Goal: Task Accomplishment & Management: Manage account settings

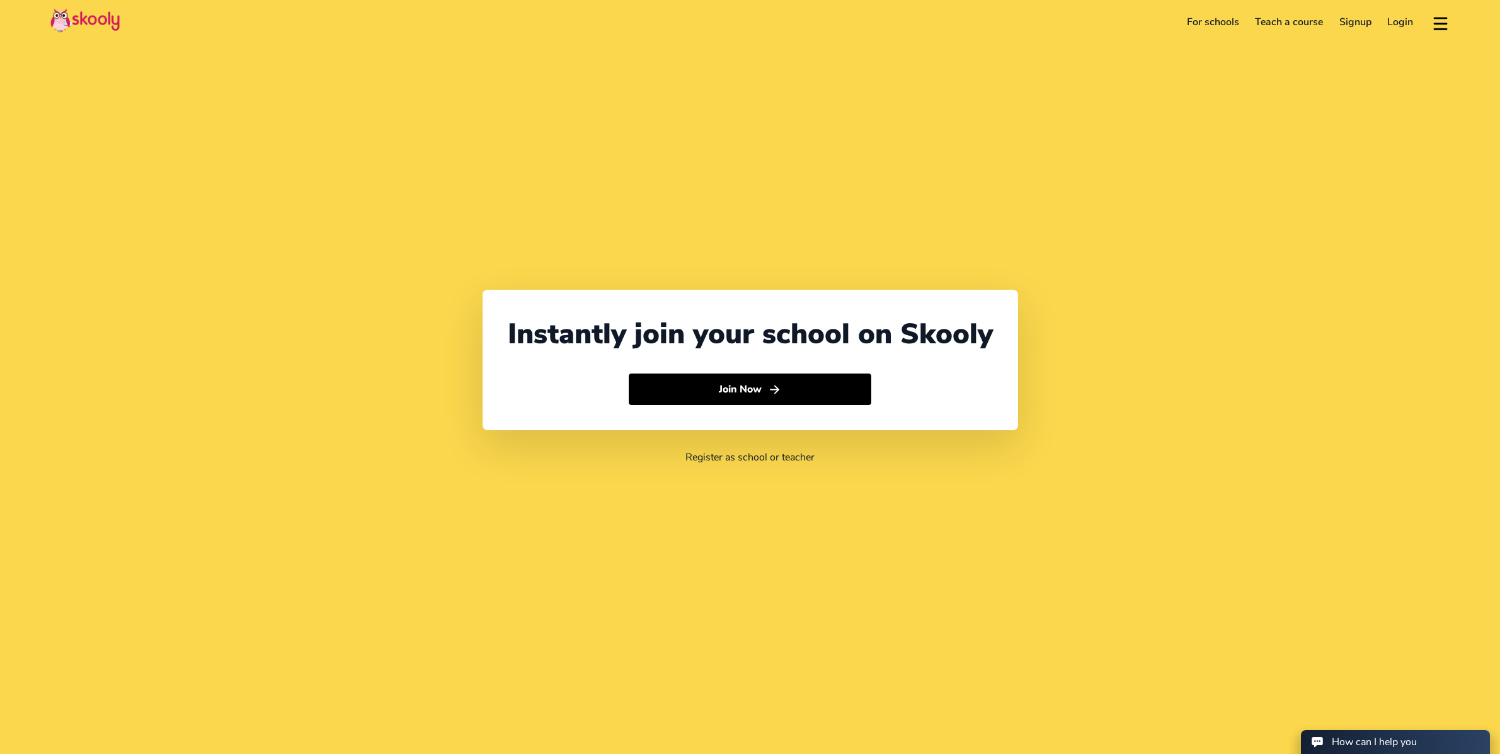
select select "65"
select select "Singapore"
select select "Asia/Singapore"
click at [738, 384] on button "Join Now" at bounding box center [750, 390] width 243 height 32
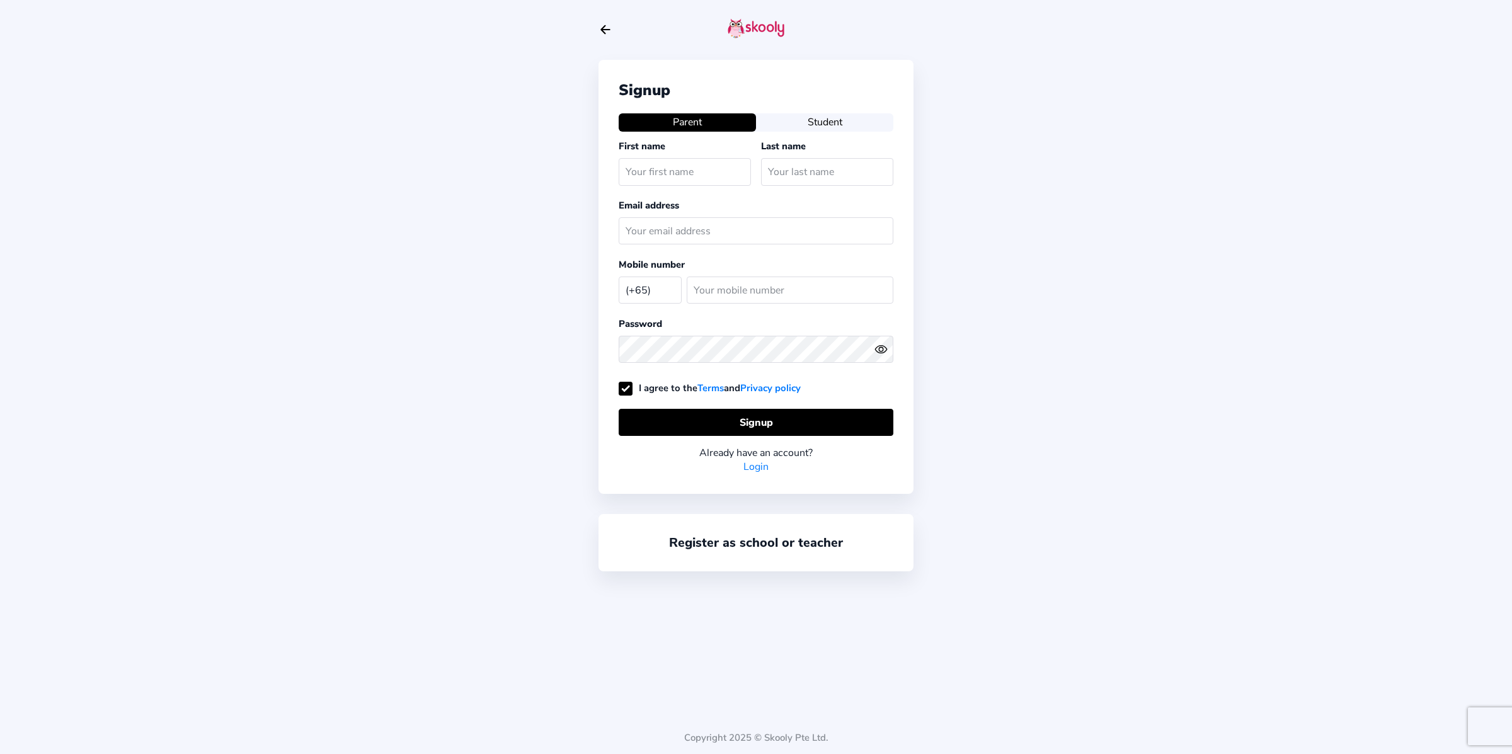
select select "SG"
click at [761, 474] on link "Login" at bounding box center [756, 468] width 25 height 14
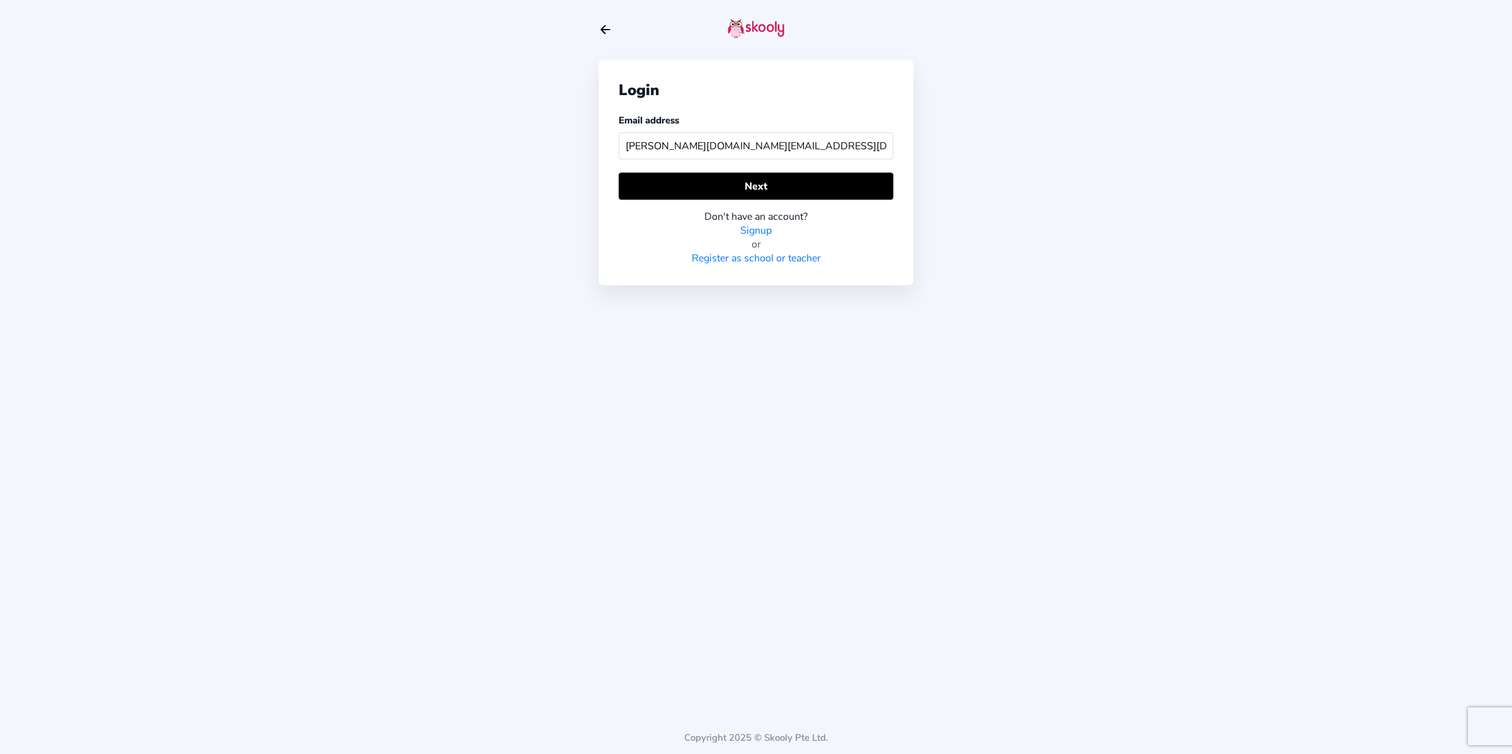
type input "[PERSON_NAME][DOMAIN_NAME][EMAIL_ADDRESS][DOMAIN_NAME]"
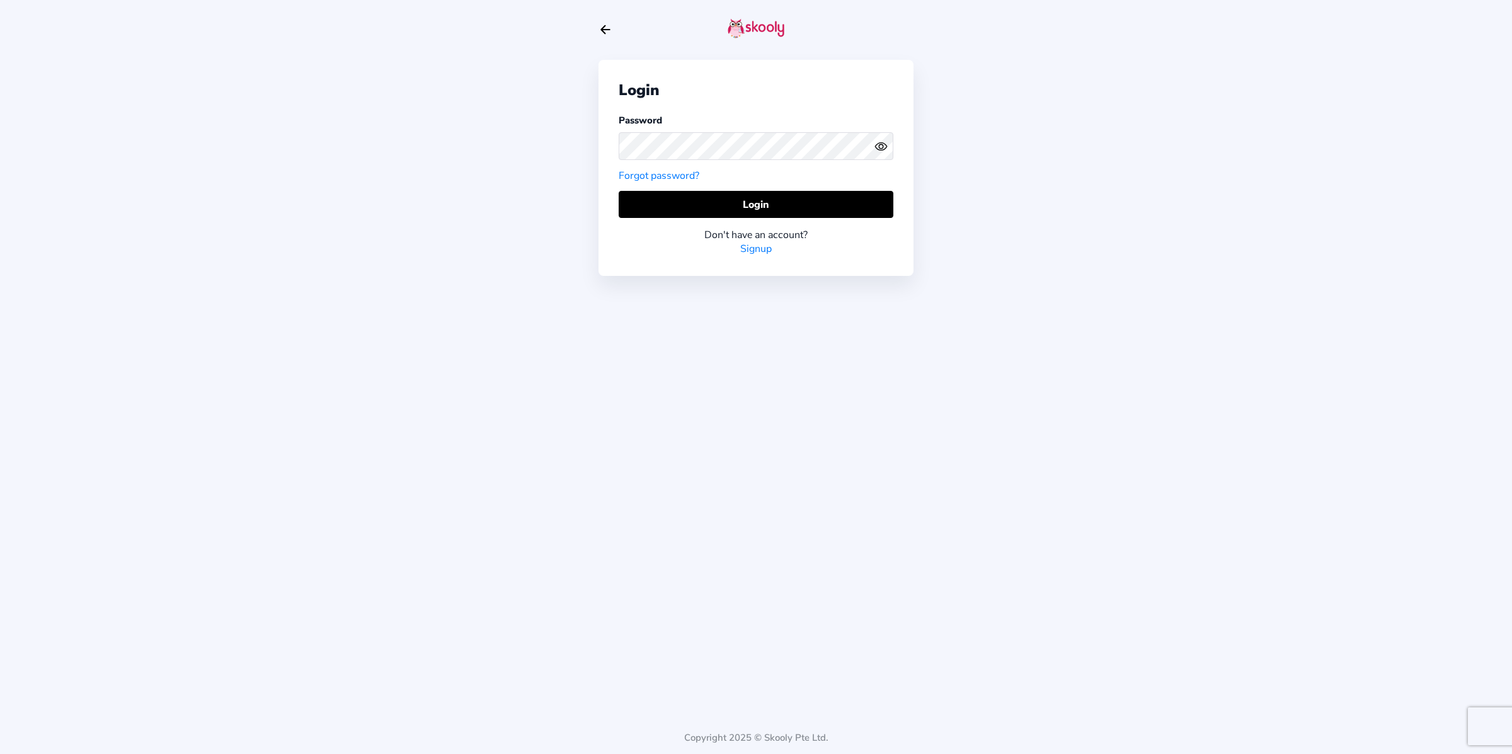
click at [877, 152] on icon "Eye" at bounding box center [881, 146] width 13 height 13
click at [877, 152] on icon "Eye Off" at bounding box center [881, 146] width 13 height 13
click at [422, 130] on div "Login Password Forgot password? Login Don't have an account? Signup Copyright 2…" at bounding box center [756, 377] width 1512 height 754
